Goal: Download file/media

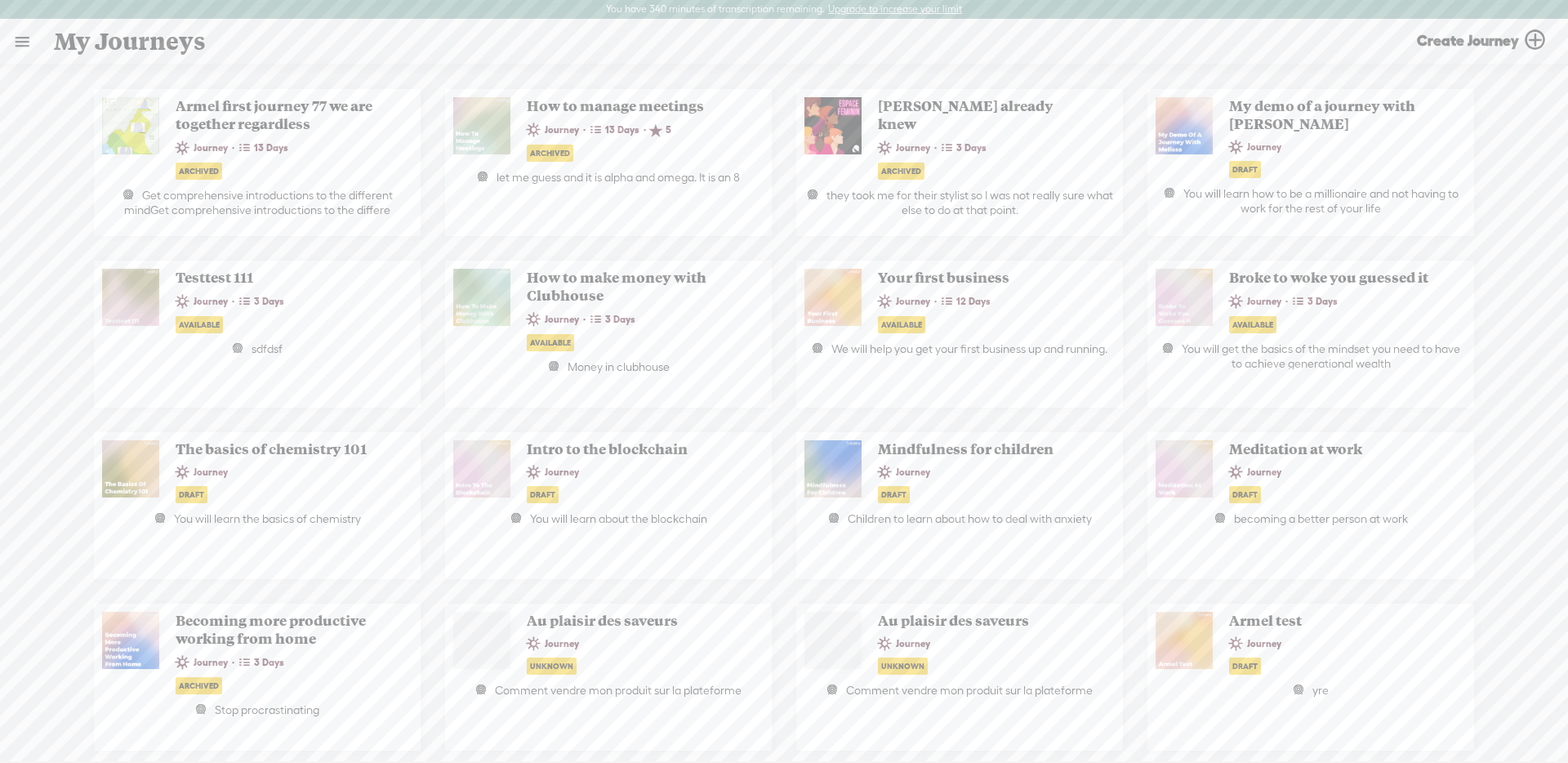
click at [27, 50] on link at bounding box center [22, 42] width 43 height 43
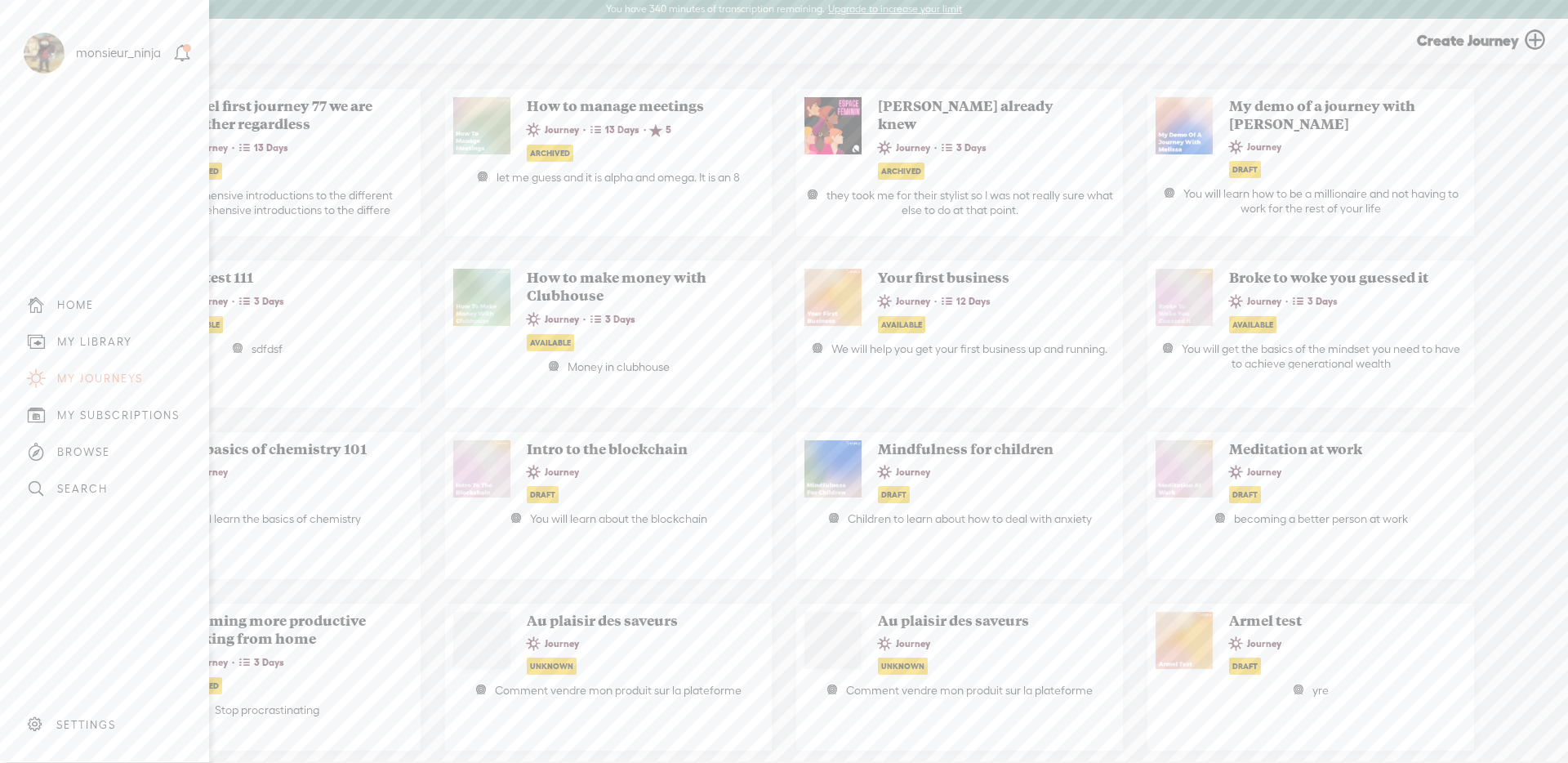
click at [118, 342] on div "MY LIBRARY" at bounding box center [94, 342] width 76 height 14
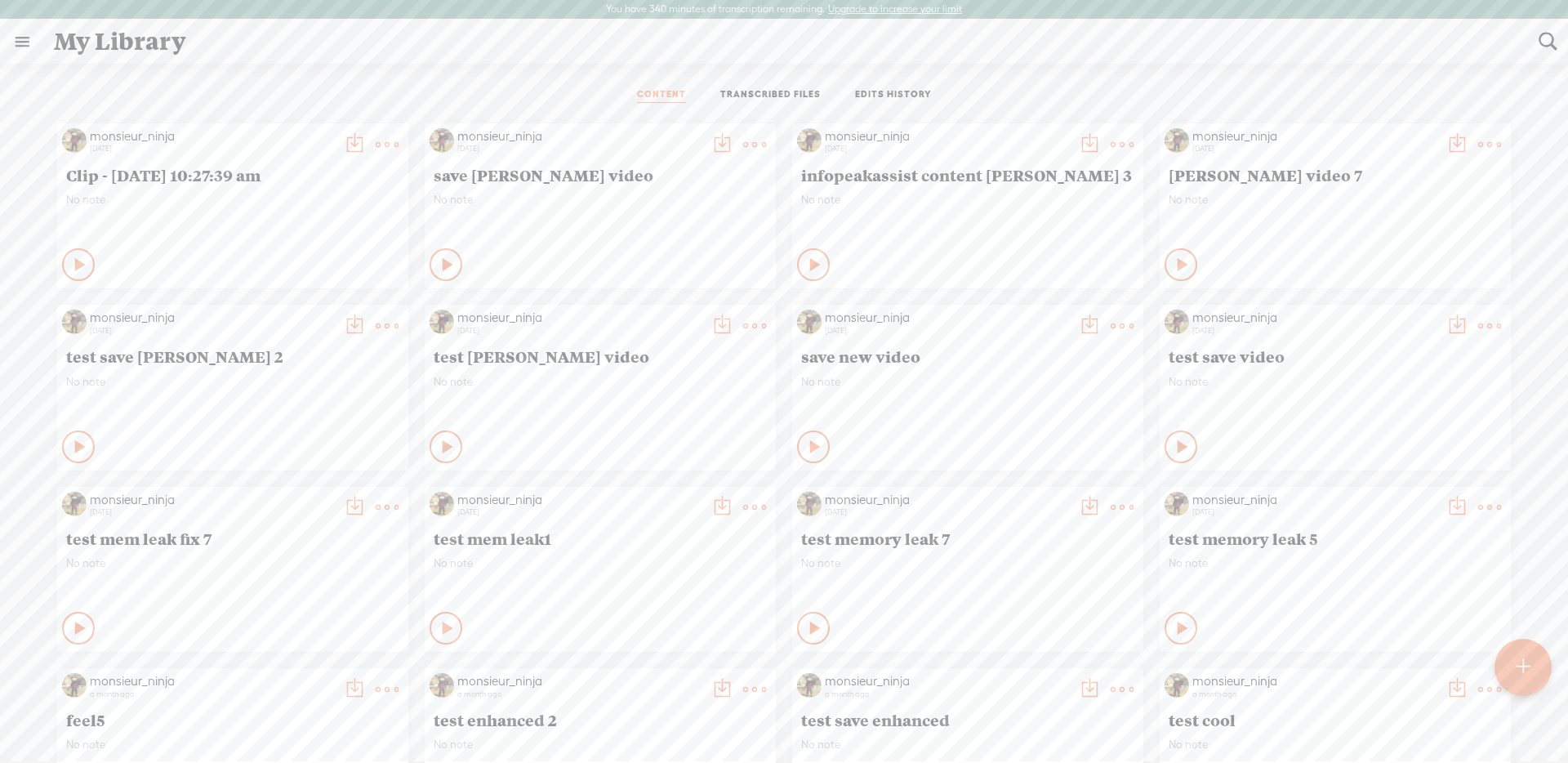
click at [1516, 660] on t at bounding box center [1523, 667] width 14 height 36
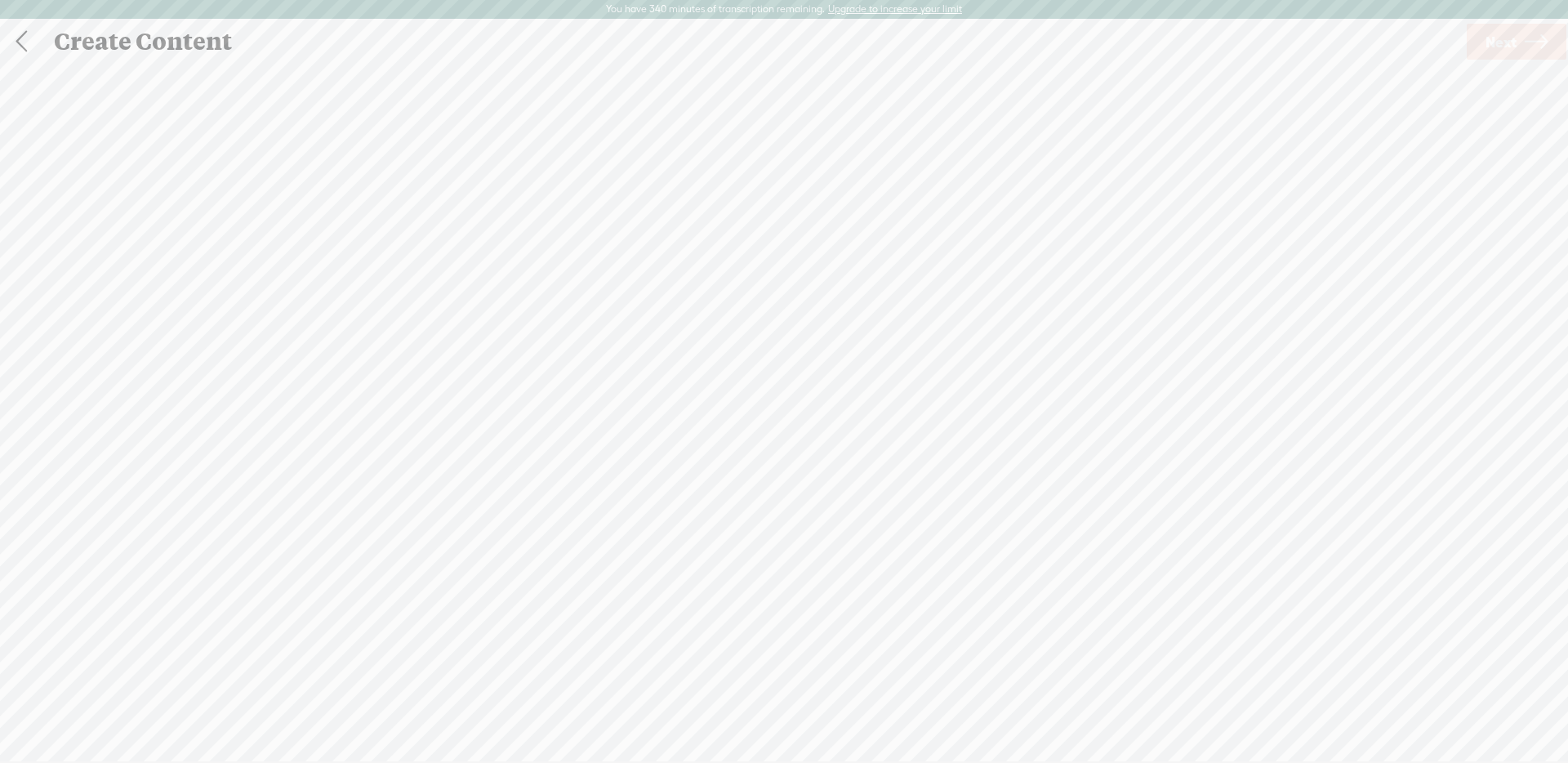
scroll to position [1, 0]
click at [784, 467] on span "Click to browse , or drag & drop your audio or video file here (File duration m…" at bounding box center [784, 467] width 355 height 46
click at [815, 476] on div "1.1 GB lv_0_20250507202532.mp4 Remove file" at bounding box center [784, 450] width 397 height 164
click at [762, 474] on link "Remove file" at bounding box center [784, 473] width 62 height 15
click at [760, 468] on div "(File duration must be less than 90 minutes)" at bounding box center [784, 474] width 338 height 13
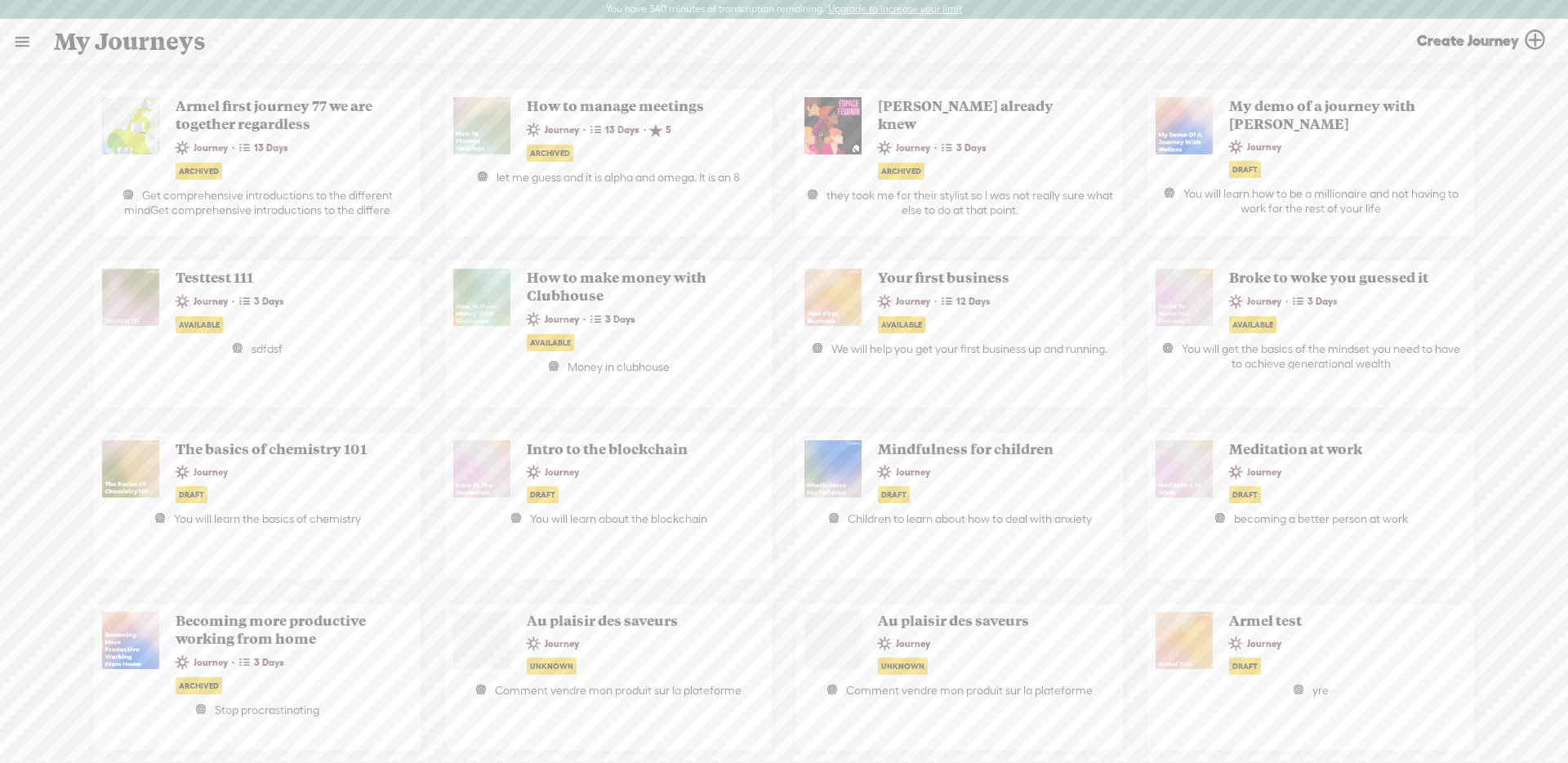
click at [28, 46] on link at bounding box center [22, 42] width 43 height 43
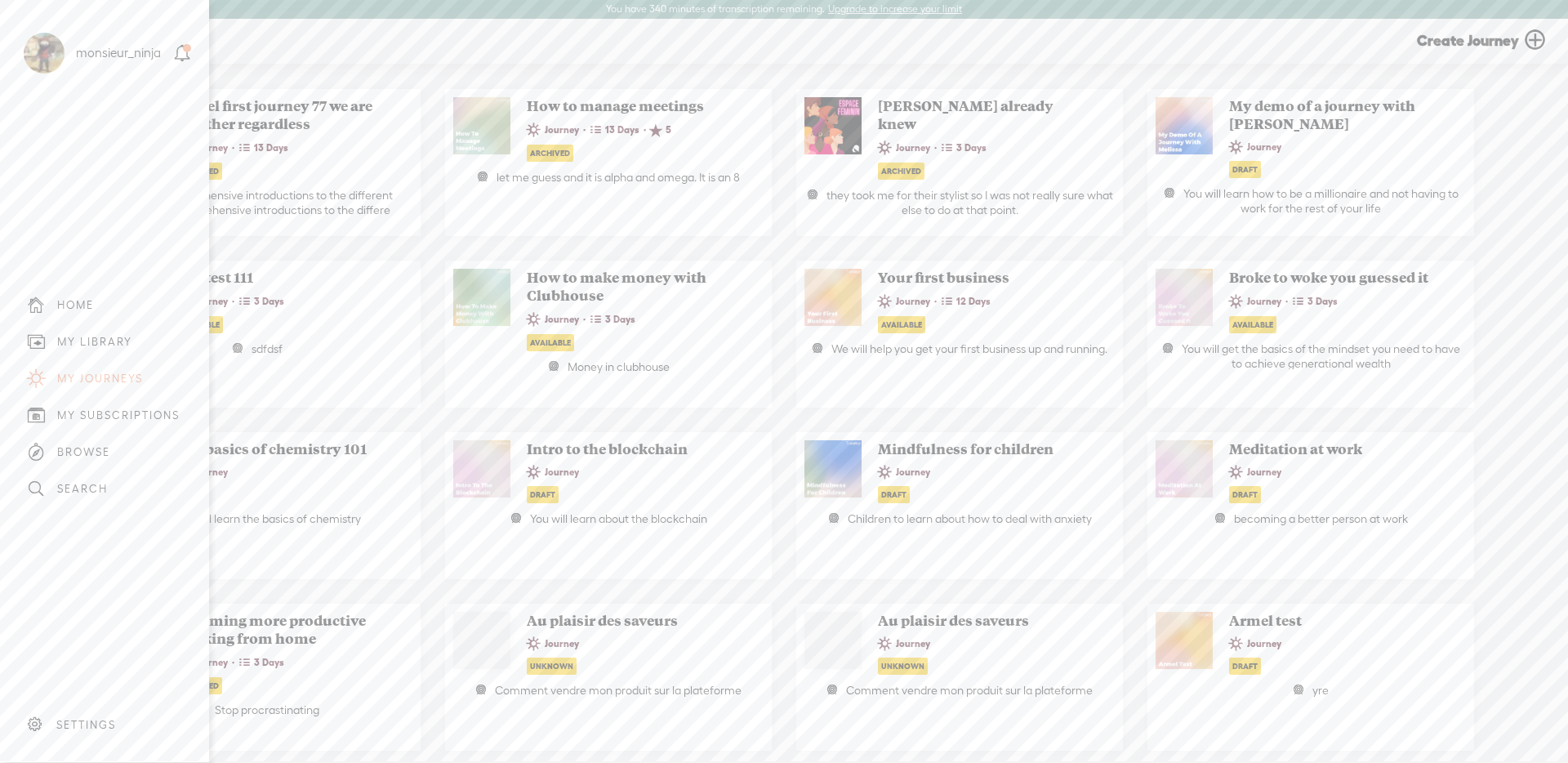
click at [124, 343] on div "MY LIBRARY" at bounding box center [94, 342] width 76 height 14
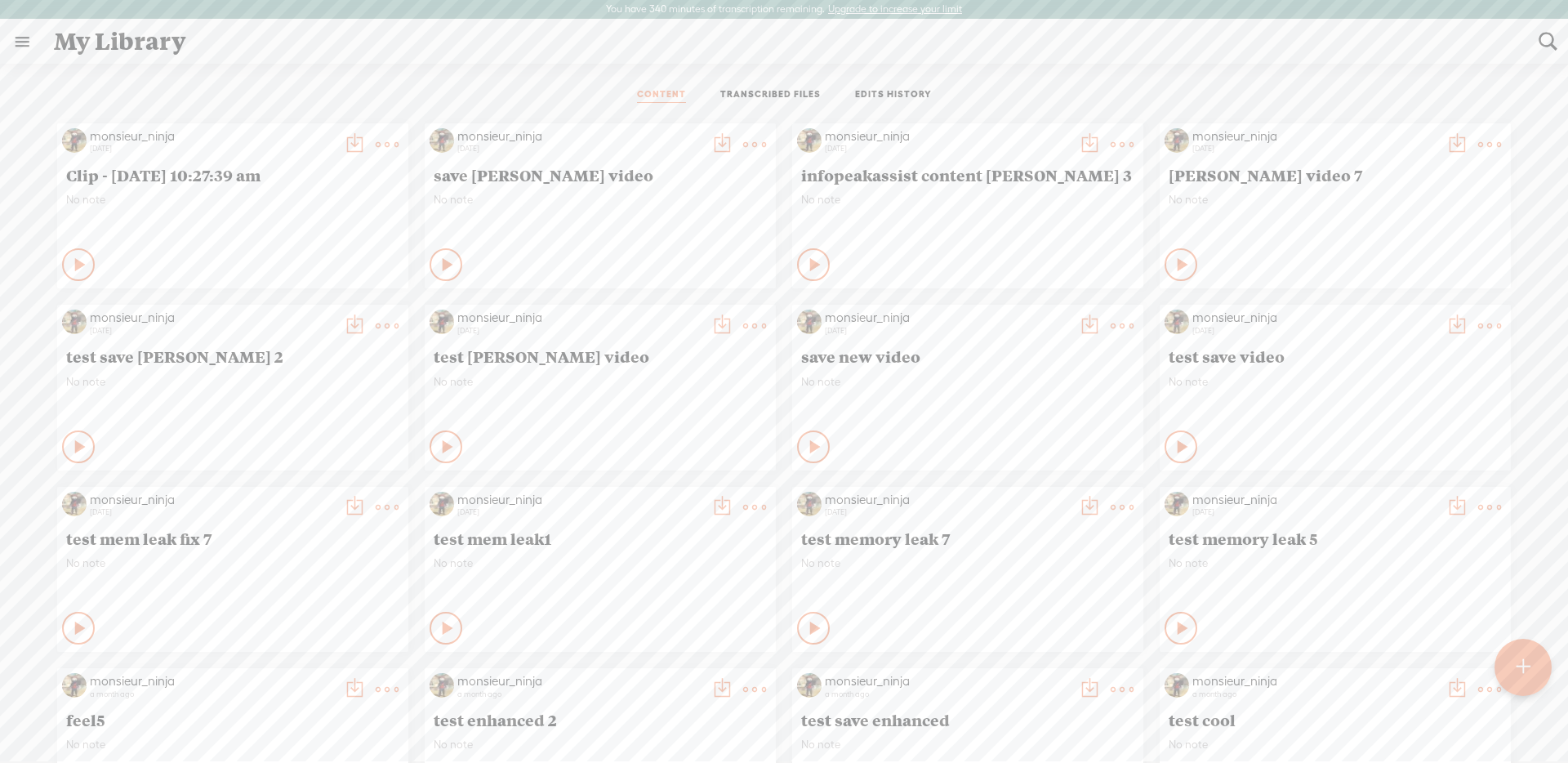
click at [755, 142] on t at bounding box center [755, 145] width 23 height 23
click at [649, 211] on link "Edit" at bounding box center [671, 198] width 176 height 37
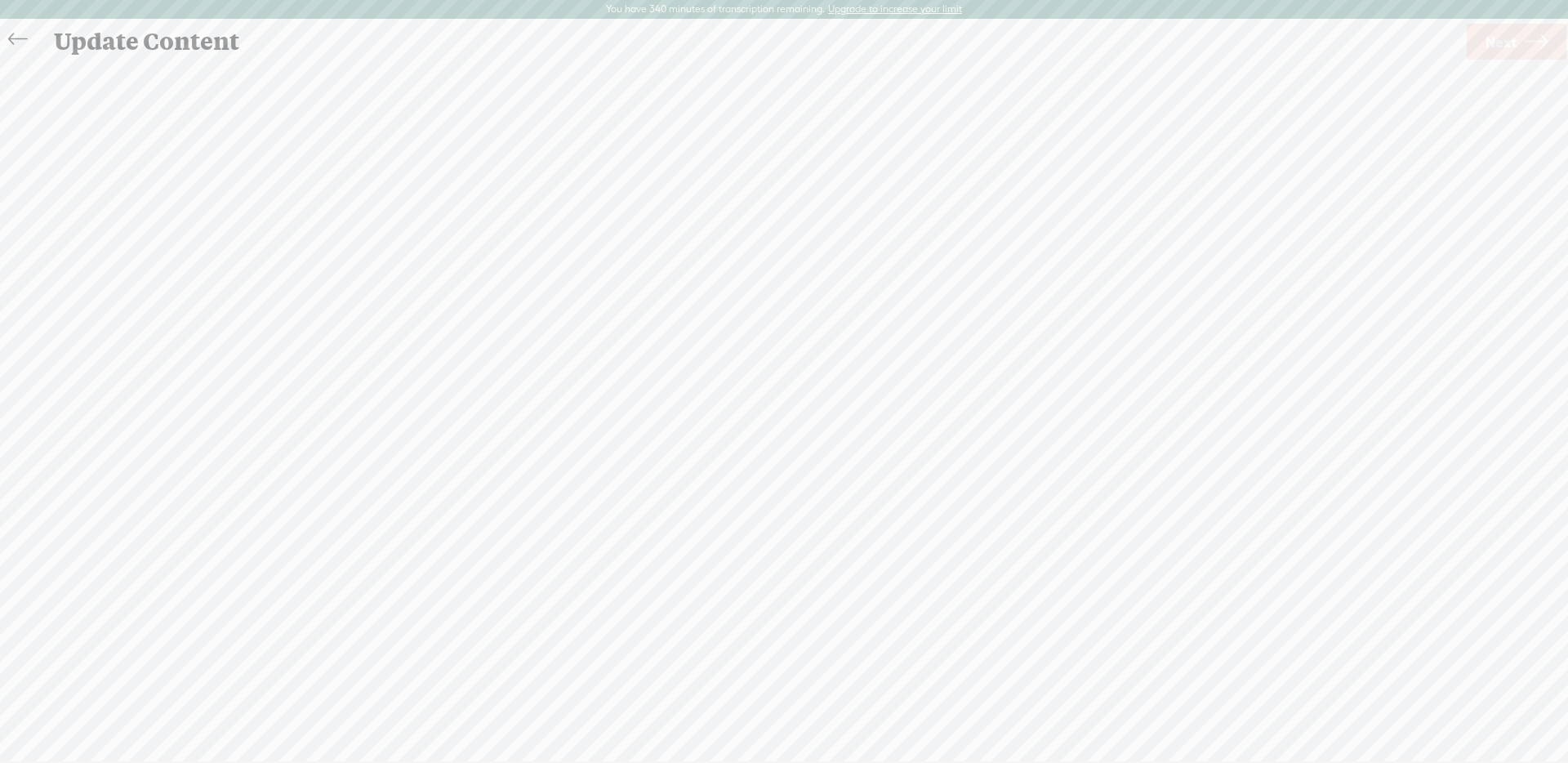
scroll to position [1, 0]
drag, startPoint x: 528, startPoint y: 176, endPoint x: 559, endPoint y: 156, distance: 36.9
click at [487, 176] on span "session" at bounding box center [466, 168] width 43 height 25
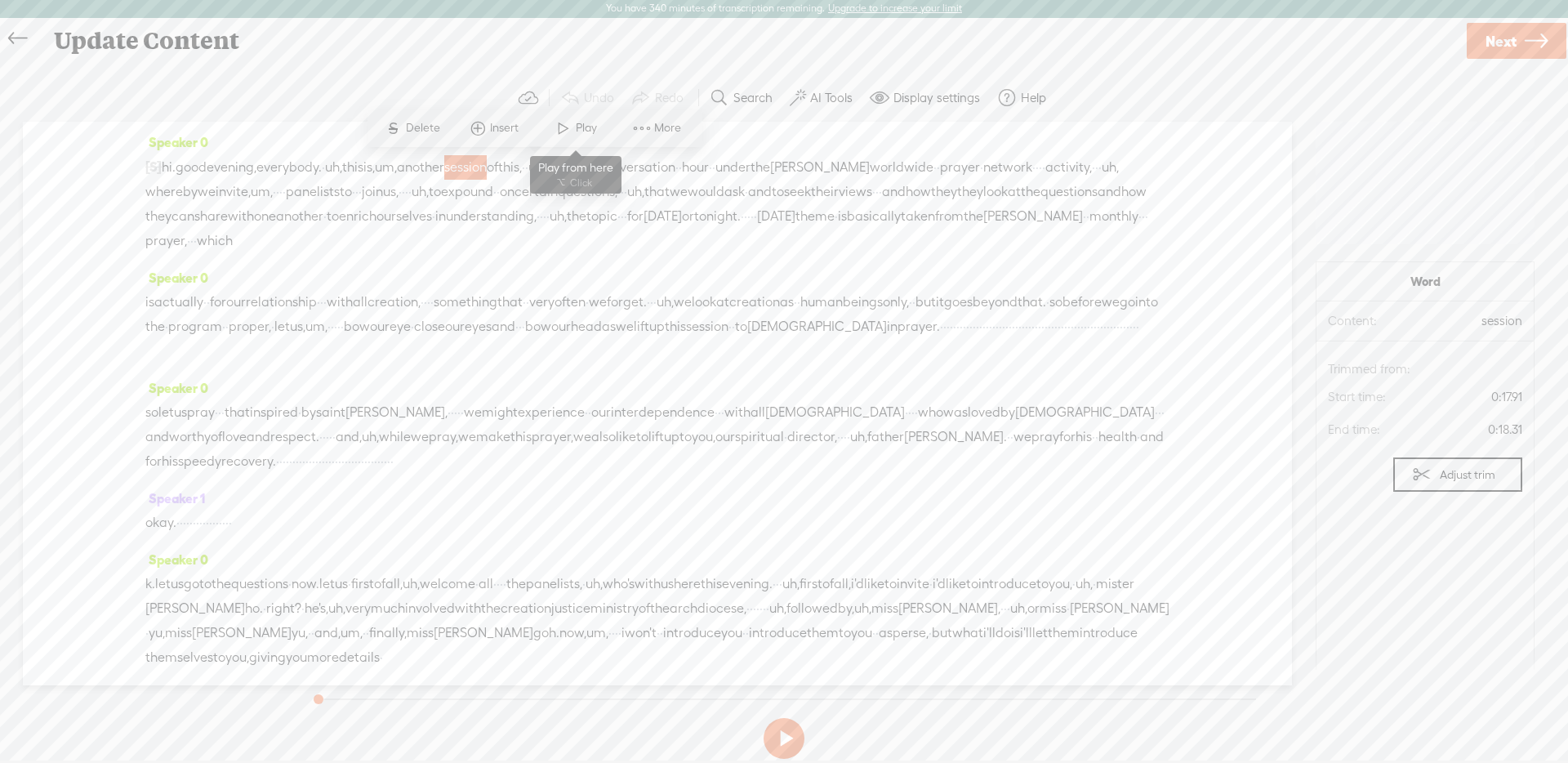
click at [576, 133] on span "Play" at bounding box center [588, 128] width 25 height 16
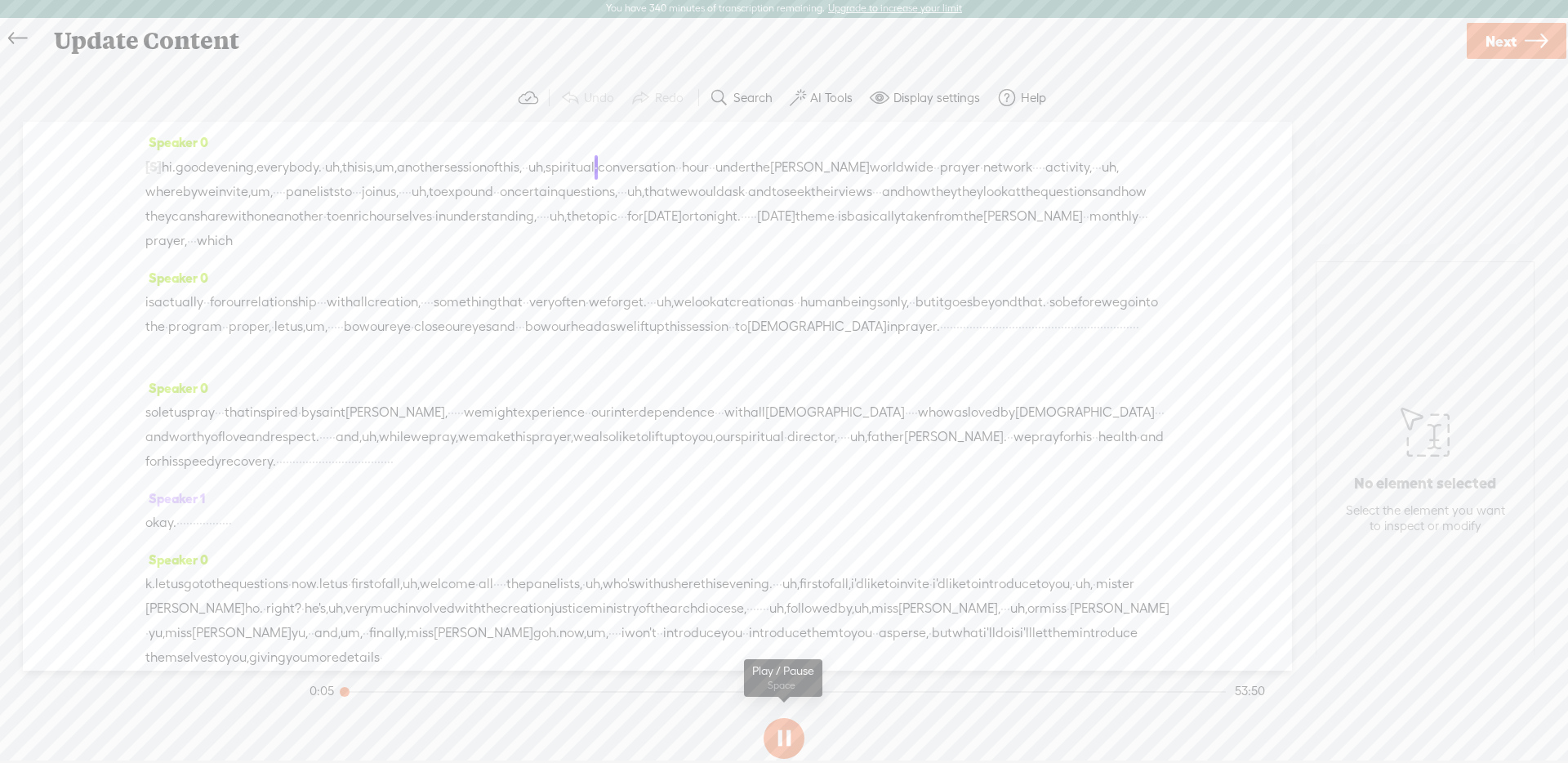
click at [790, 727] on button at bounding box center [784, 739] width 41 height 41
click at [836, 104] on label "AI Tools" at bounding box center [831, 98] width 43 height 16
drag, startPoint x: 323, startPoint y: 169, endPoint x: 382, endPoint y: 156, distance: 60.4
click at [322, 169] on span "everybody." at bounding box center [290, 168] width 66 height 25
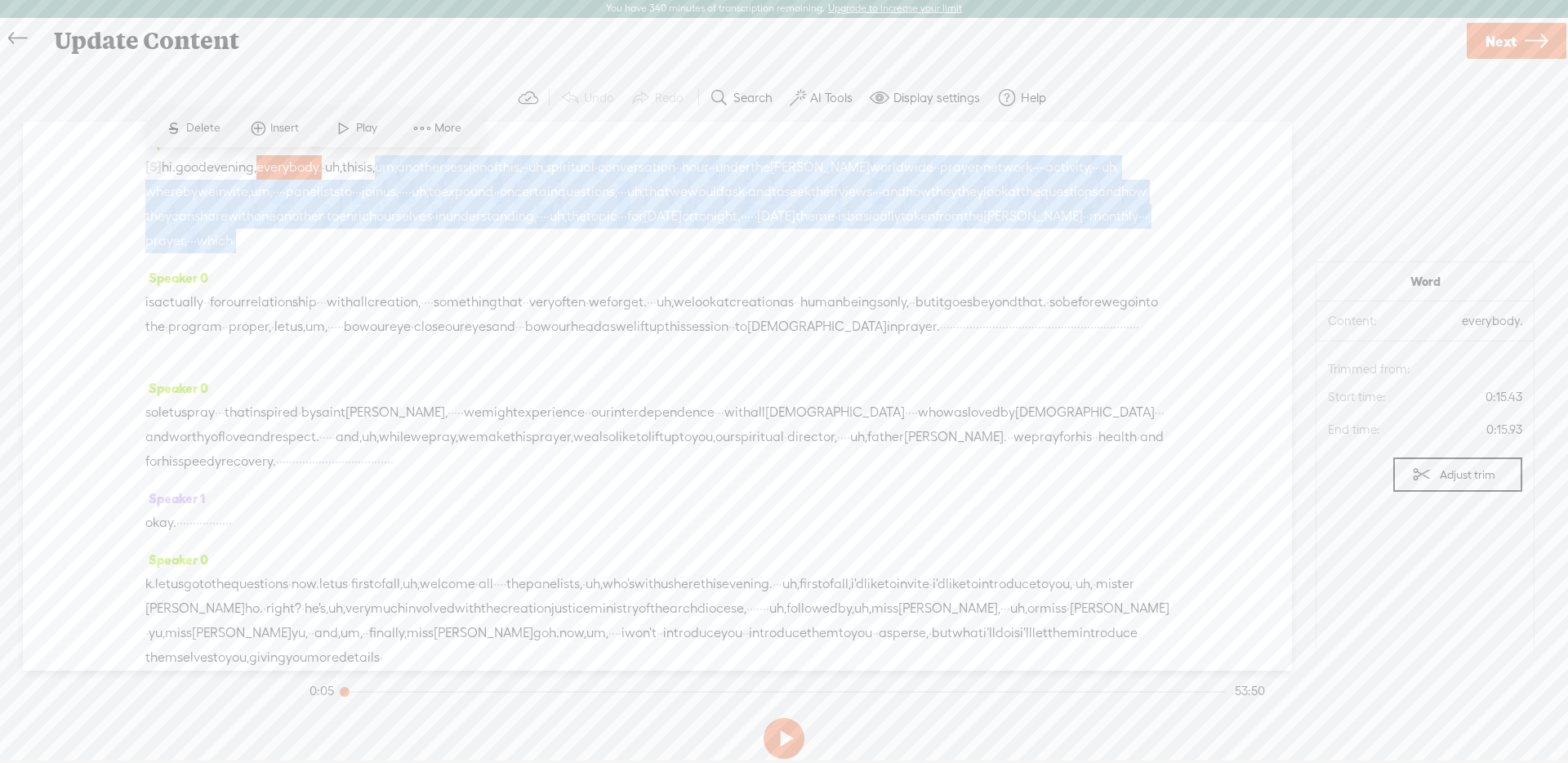
drag, startPoint x: 501, startPoint y: 278, endPoint x: 514, endPoint y: 270, distance: 15.3
click at [506, 284] on div "Speaker 0 [S] · · · · · · · · · · · · · · · · · · · · · · · · · · · · · · · · ·…" at bounding box center [658, 396] width 1269 height 549
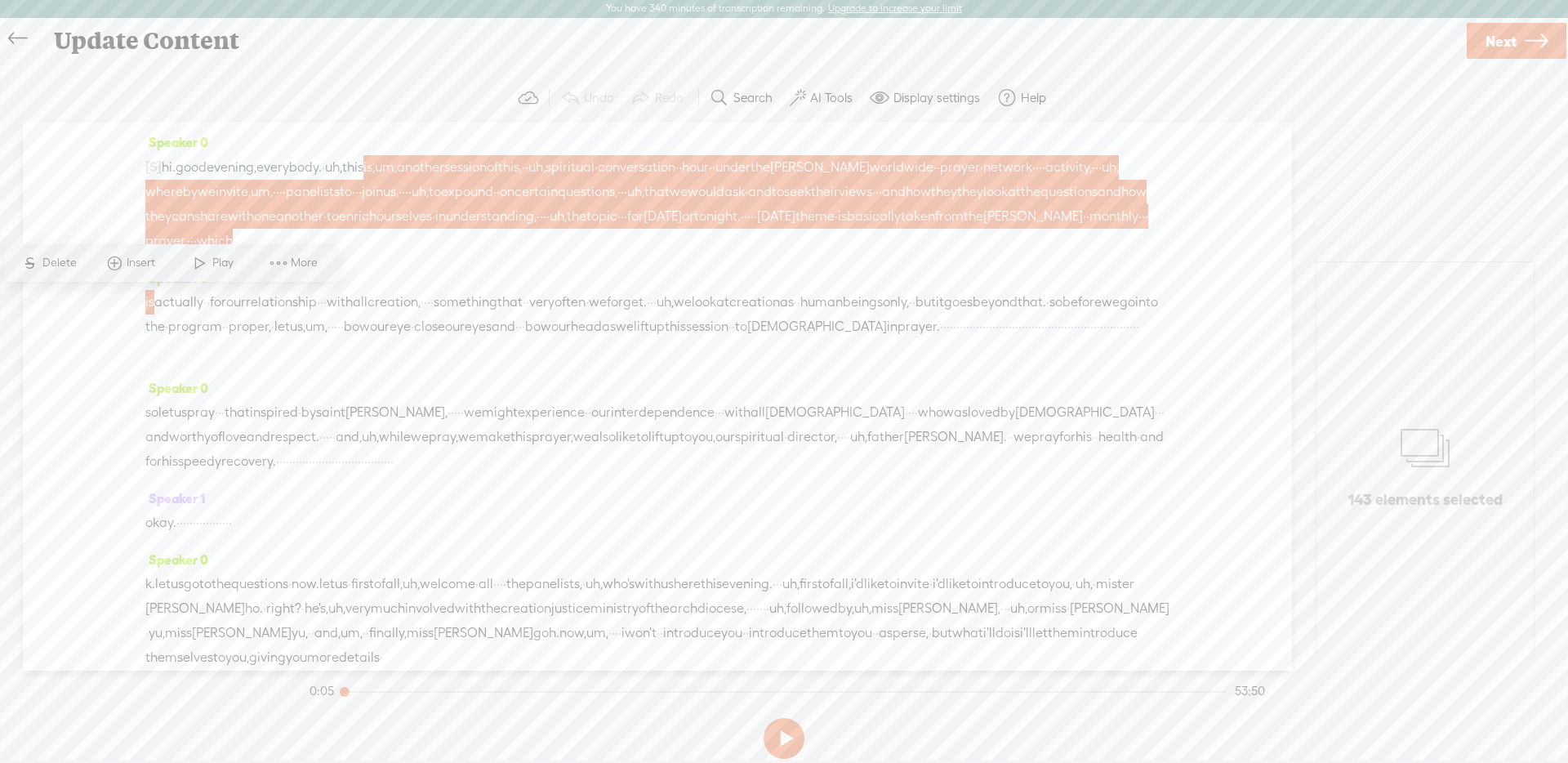
click at [317, 269] on span "More" at bounding box center [306, 263] width 31 height 16
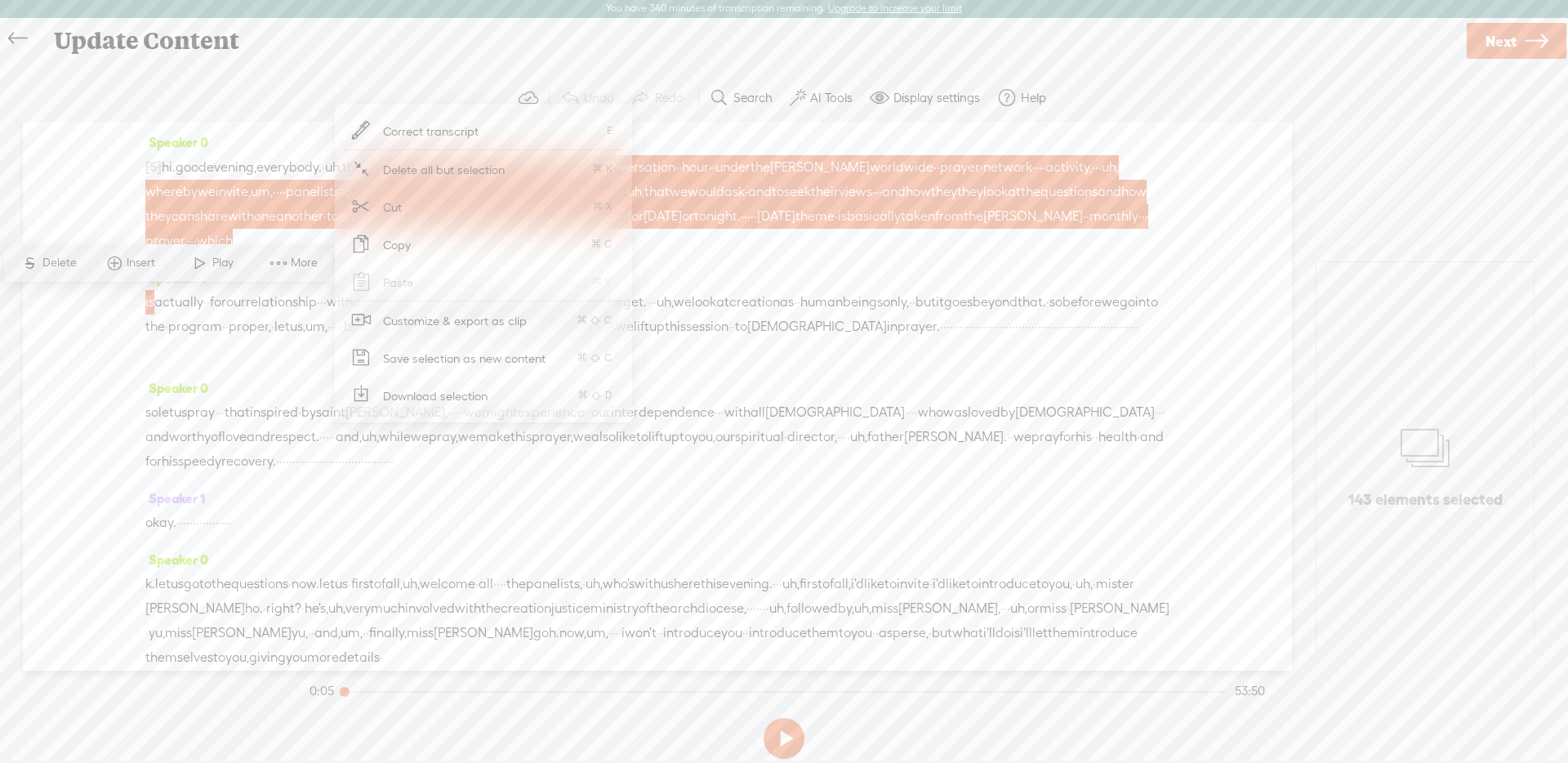
click at [472, 389] on span "Download selection" at bounding box center [436, 396] width 169 height 36
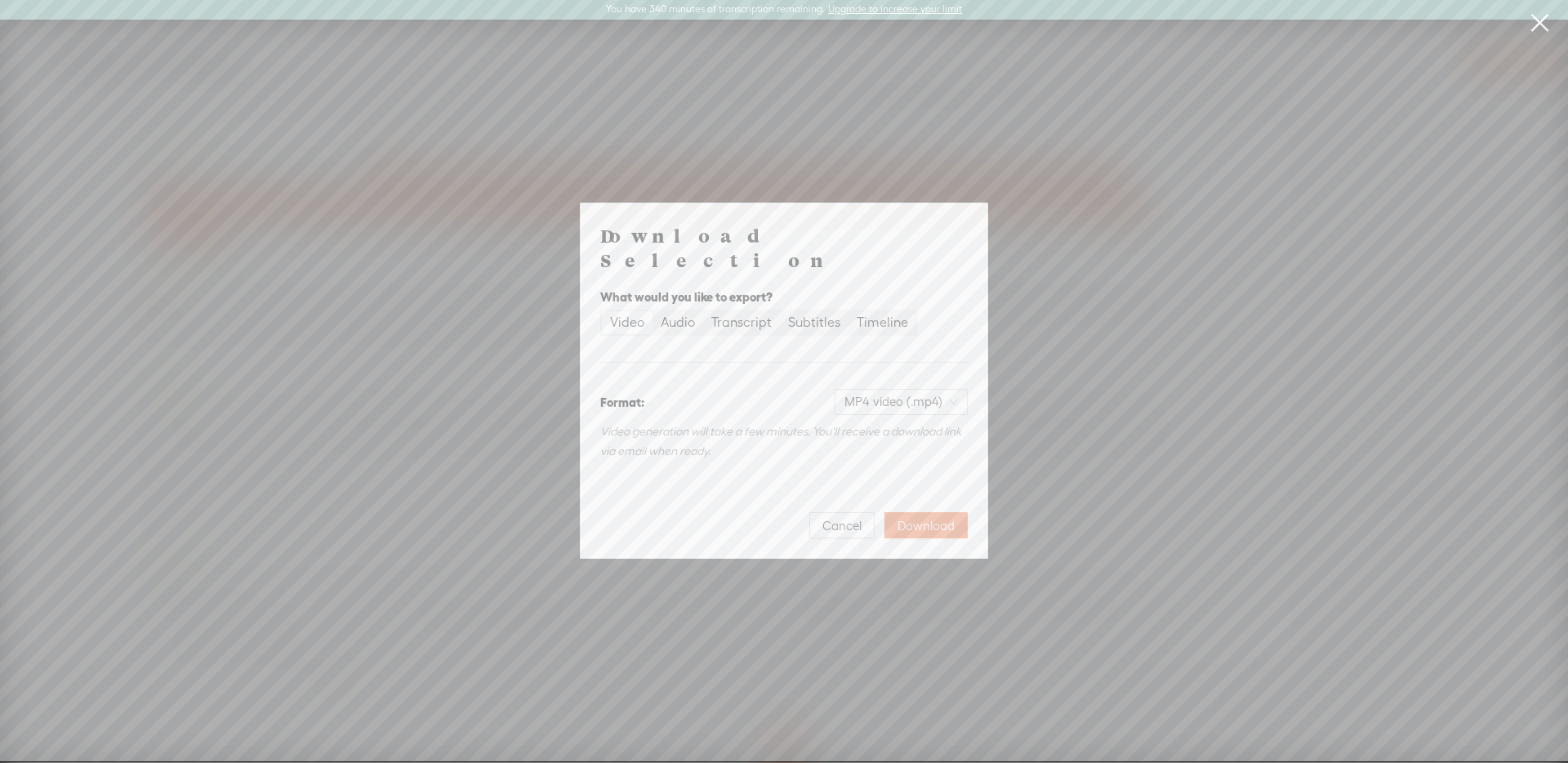
click at [911, 518] on span "Download" at bounding box center [926, 526] width 57 height 16
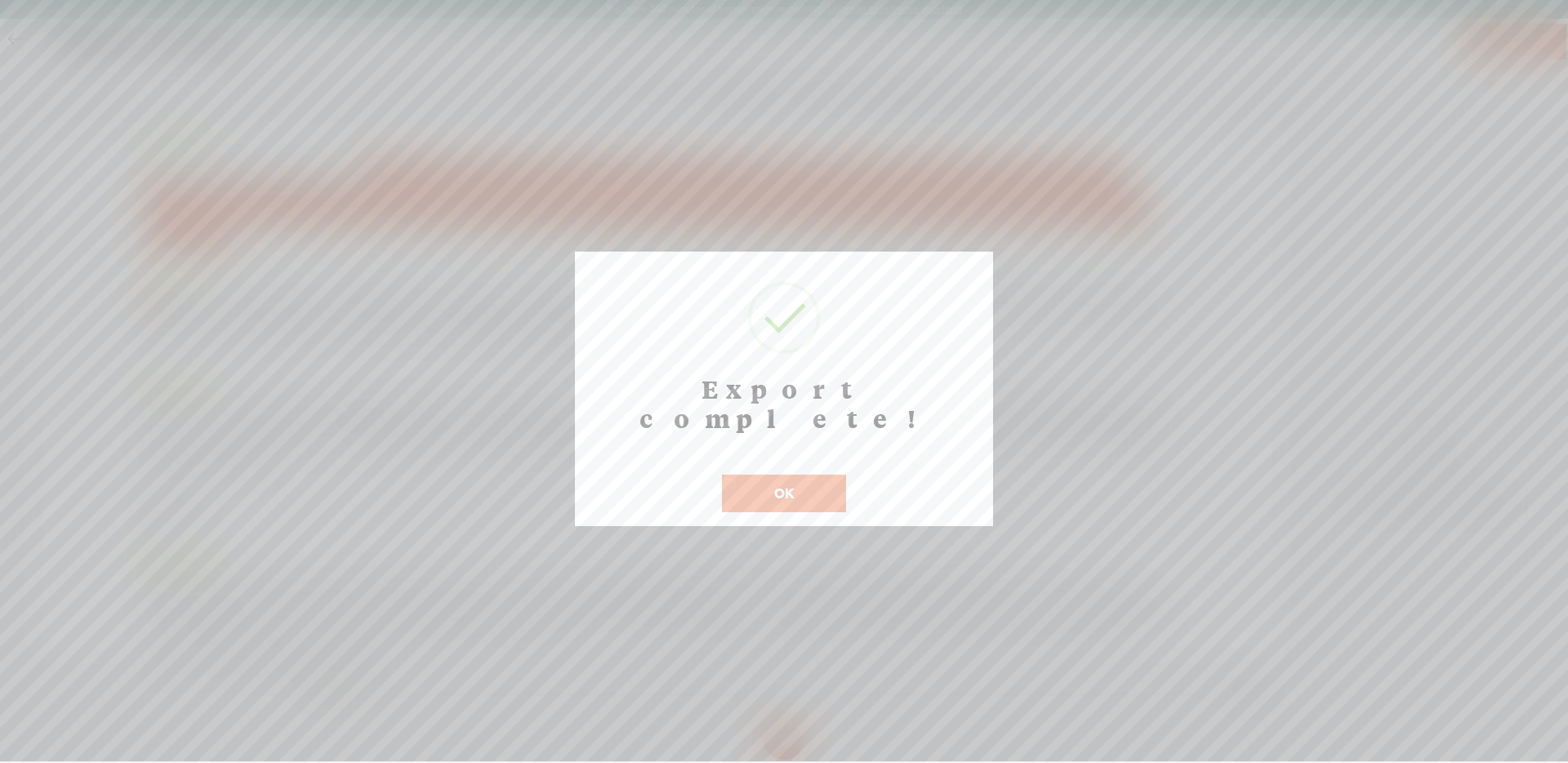
click at [800, 475] on button "OK" at bounding box center [784, 494] width 124 height 37
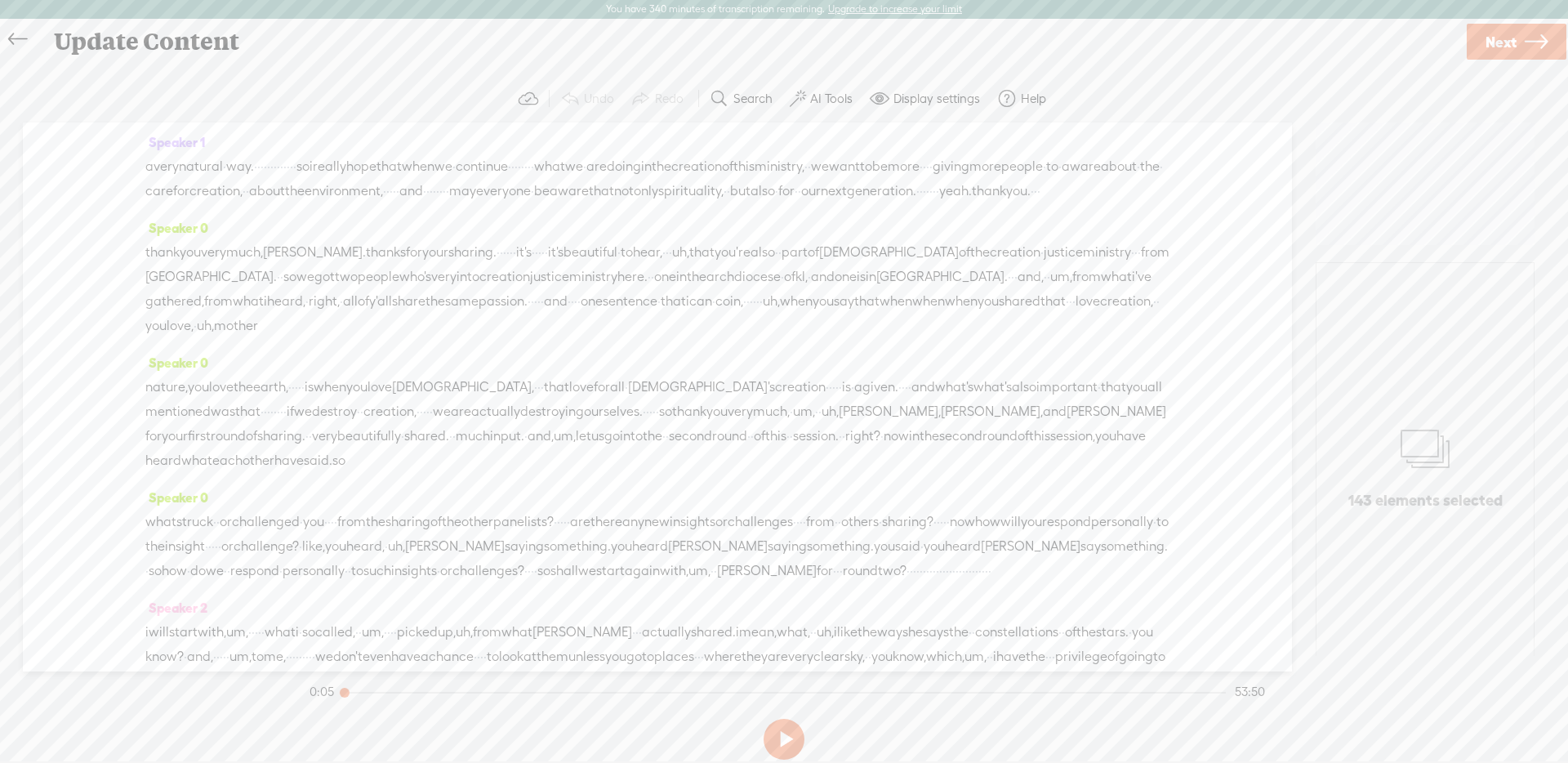
scroll to position [4693, 0]
